Goal: Check status: Check status

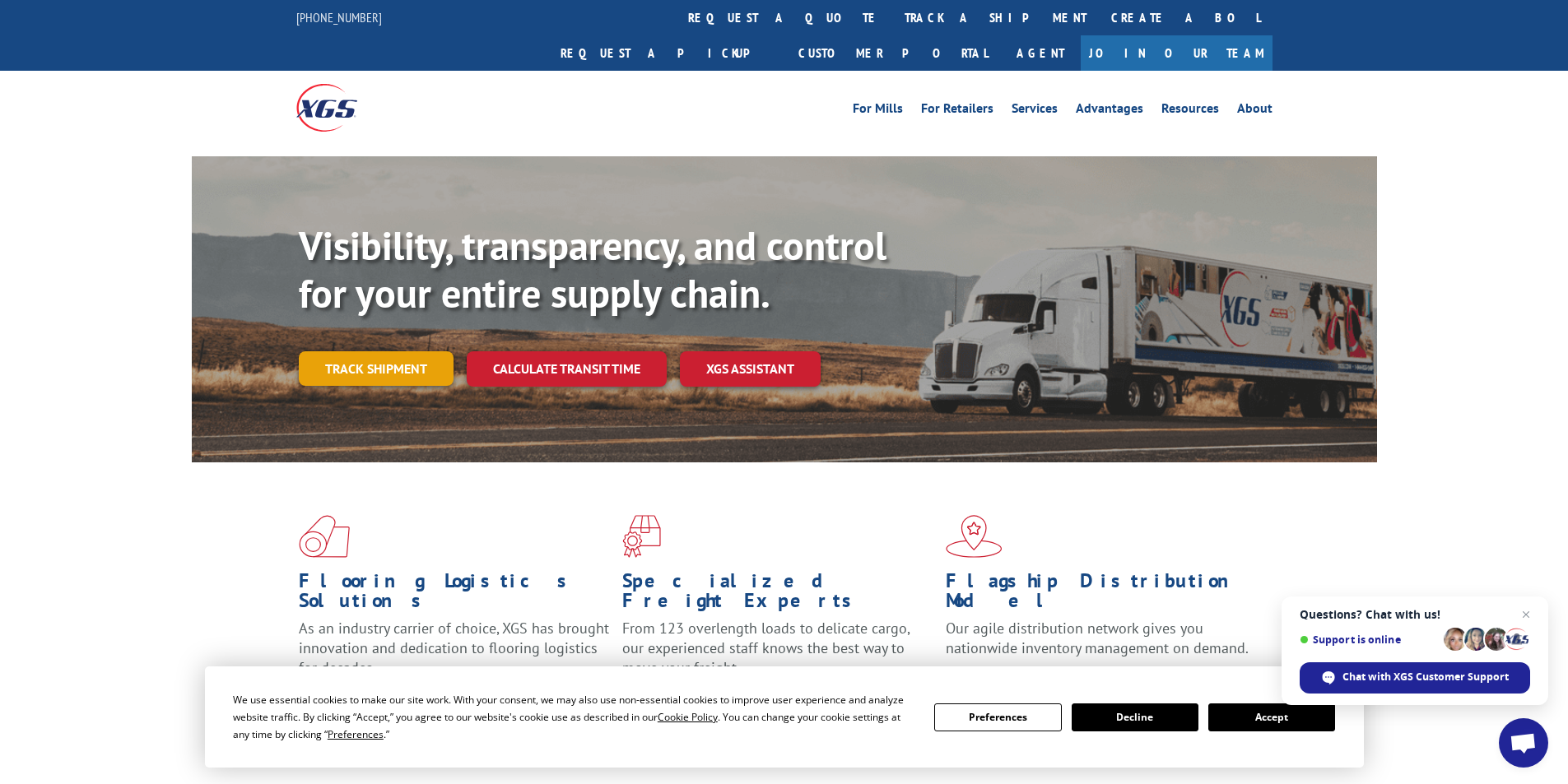
click at [359, 351] on link "Track shipment" at bounding box center [376, 368] width 154 height 34
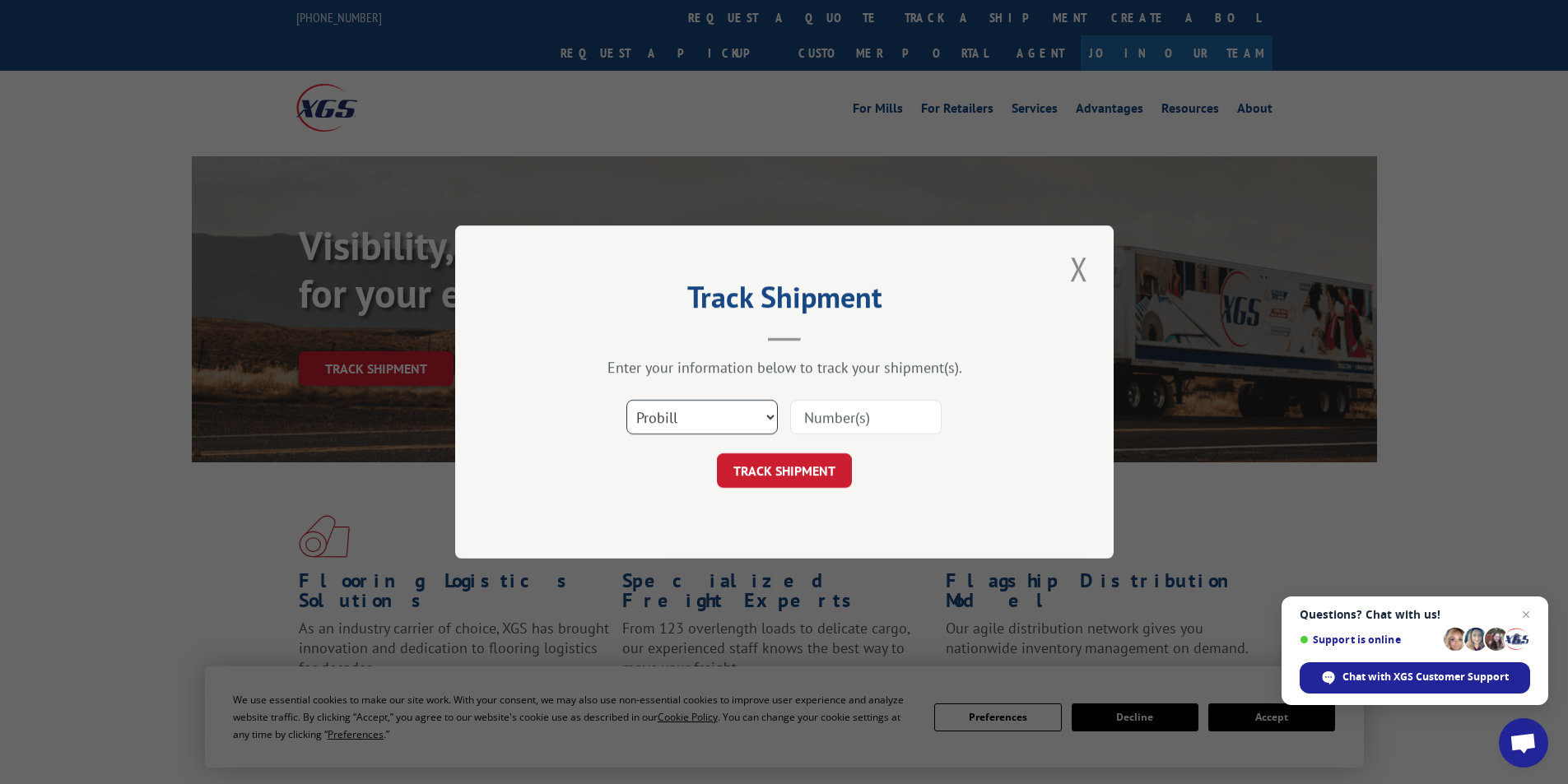
click at [766, 413] on select "Select category... Probill BOL PO" at bounding box center [702, 417] width 151 height 34
click at [767, 414] on select "Select category... Probill BOL PO" at bounding box center [702, 417] width 151 height 34
click at [822, 418] on input at bounding box center [866, 417] width 151 height 34
type input "17509142"
click at [807, 468] on button "TRACK SHIPMENT" at bounding box center [784, 470] width 135 height 34
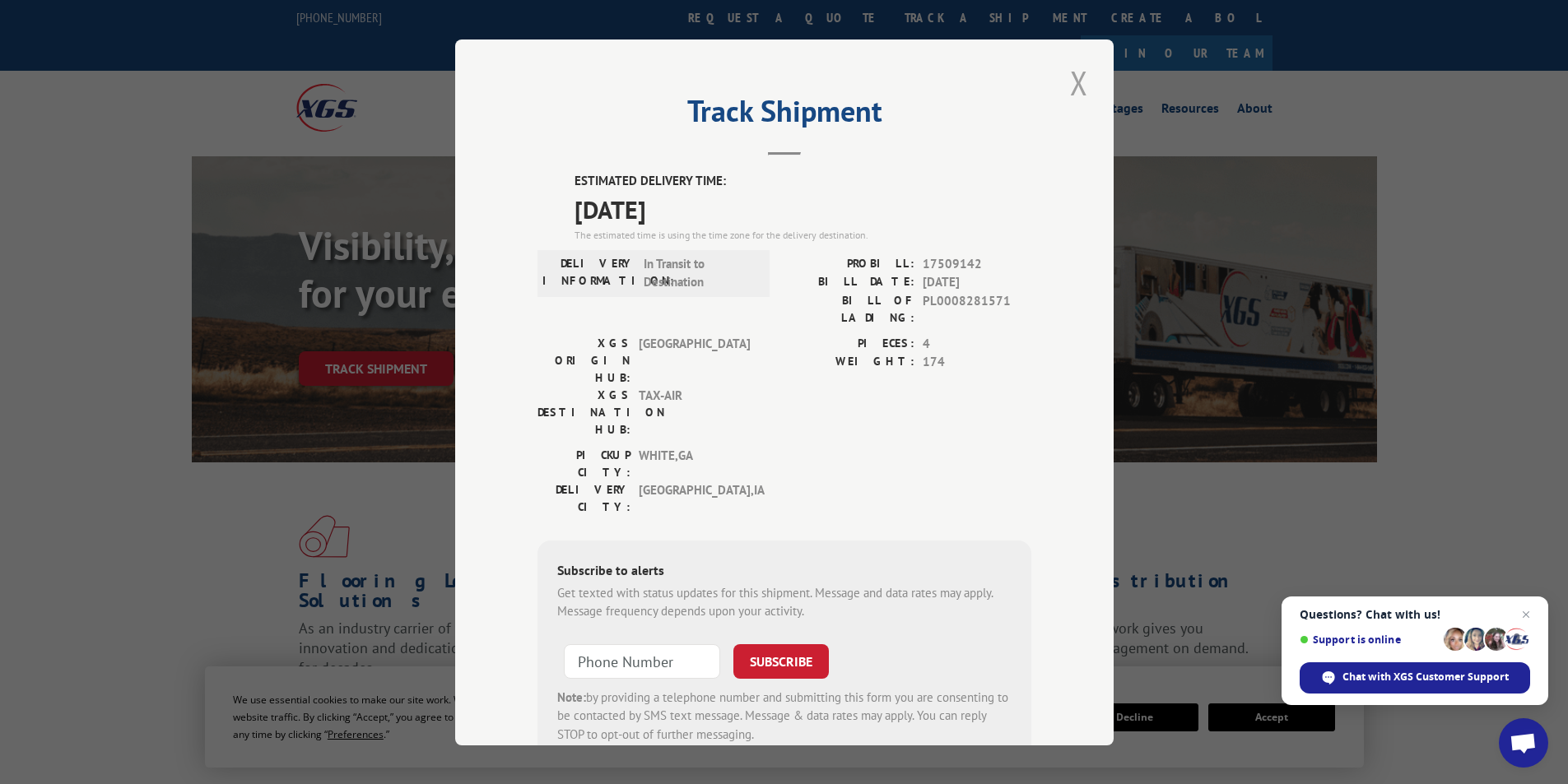
click at [1076, 80] on button "Close modal" at bounding box center [1078, 83] width 28 height 45
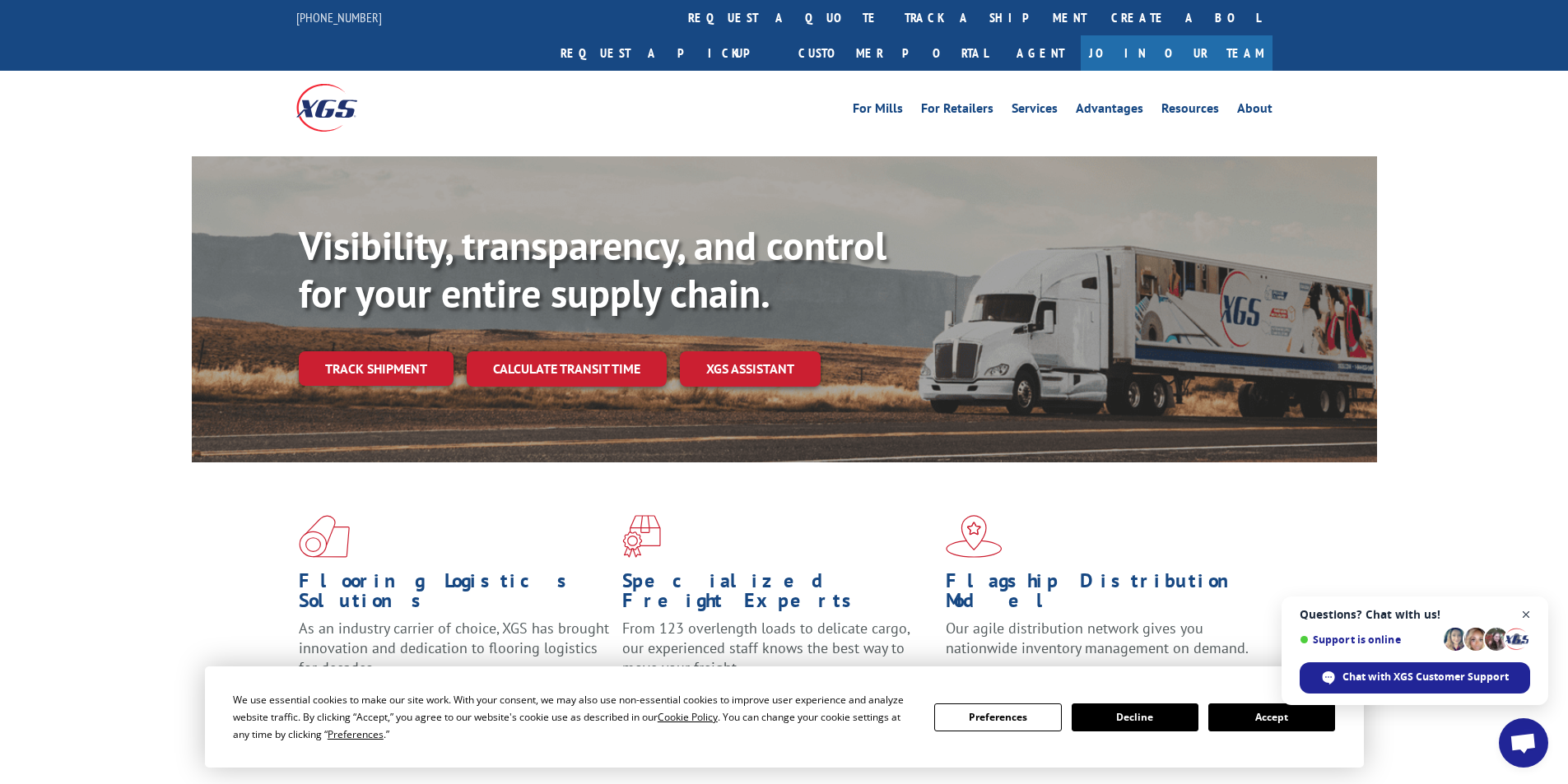
click at [1529, 615] on span "Open chat" at bounding box center [1526, 615] width 21 height 21
